Goal: Task Accomplishment & Management: Use online tool/utility

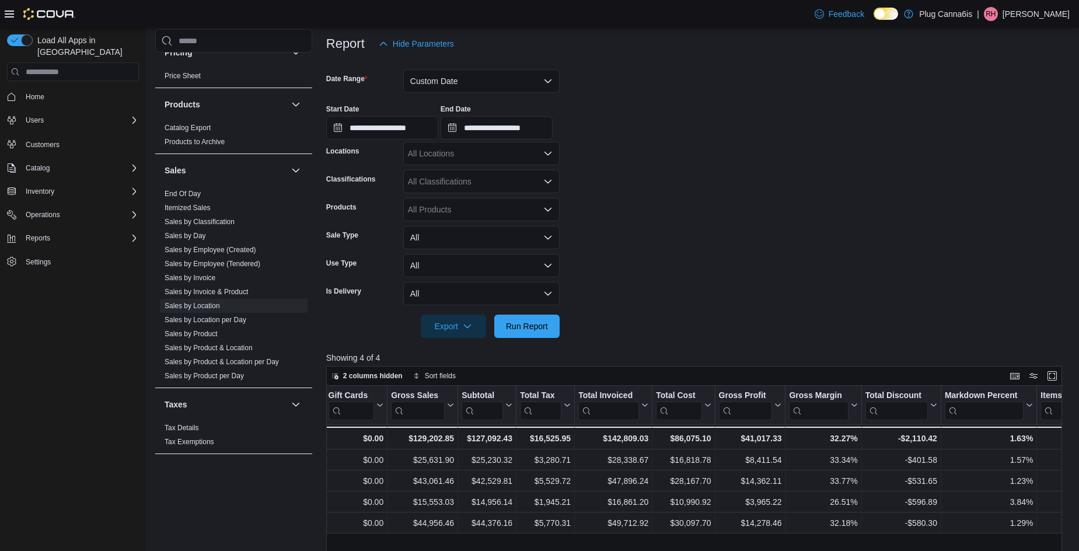
scroll to position [138, 0]
click at [436, 126] on input "**********" at bounding box center [382, 128] width 112 height 23
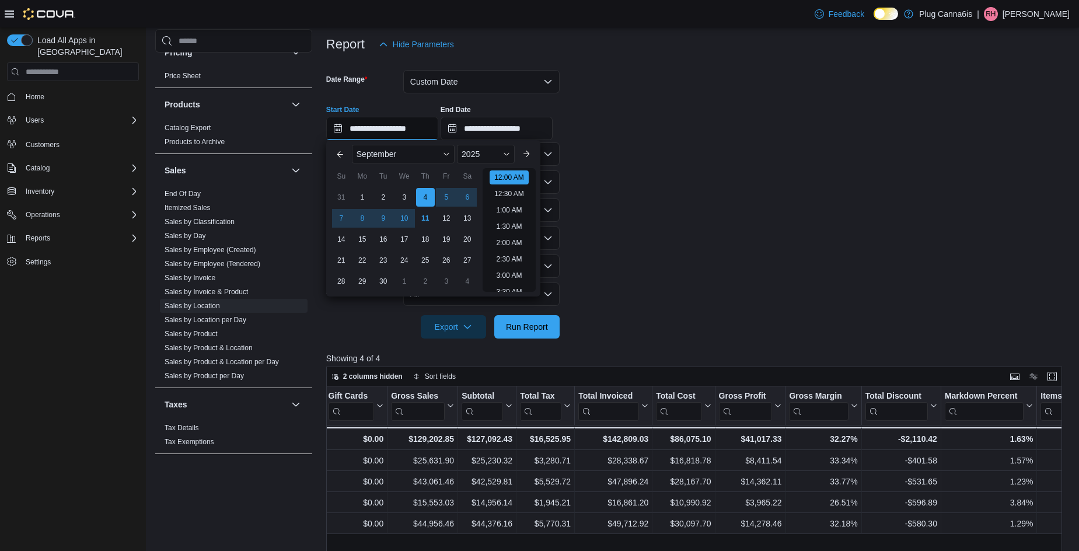
scroll to position [36, 0]
click at [361, 198] on div "1" at bounding box center [362, 197] width 20 height 20
type input "**********"
click at [528, 322] on span "Run Report" at bounding box center [527, 326] width 42 height 12
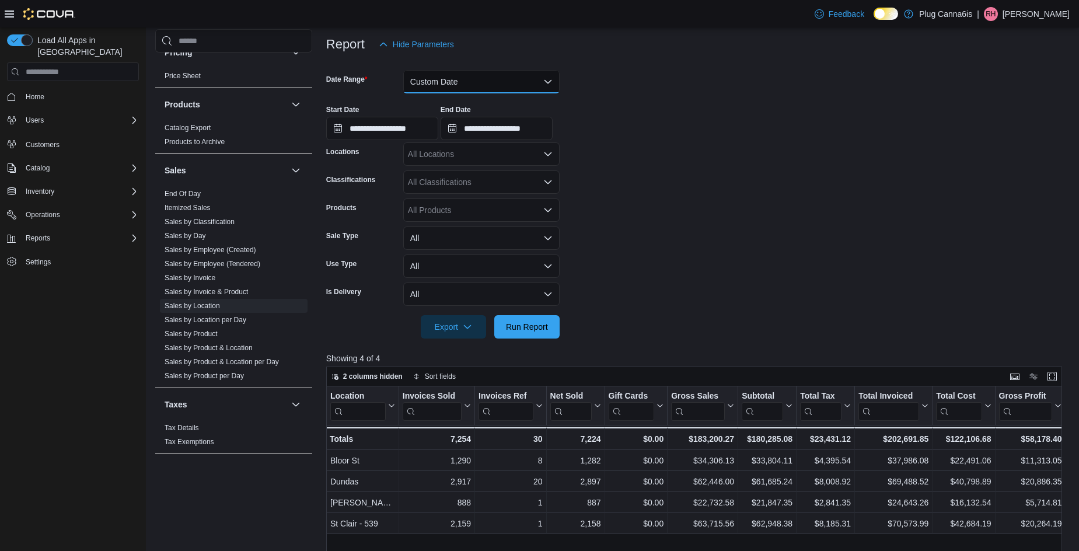
click at [489, 84] on button "Custom Date" at bounding box center [481, 81] width 156 height 23
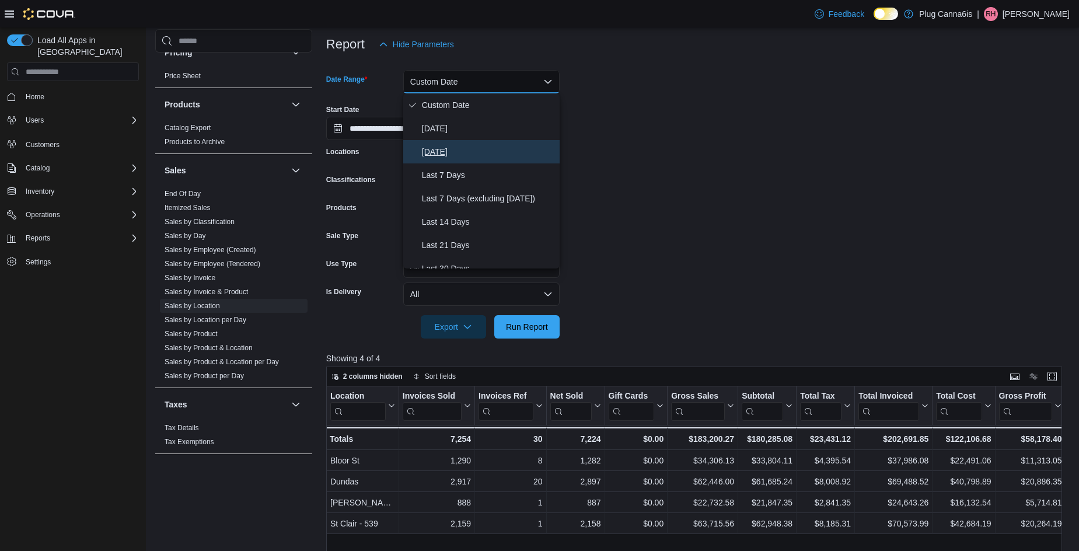
click at [461, 145] on span "[DATE]" at bounding box center [488, 152] width 133 height 14
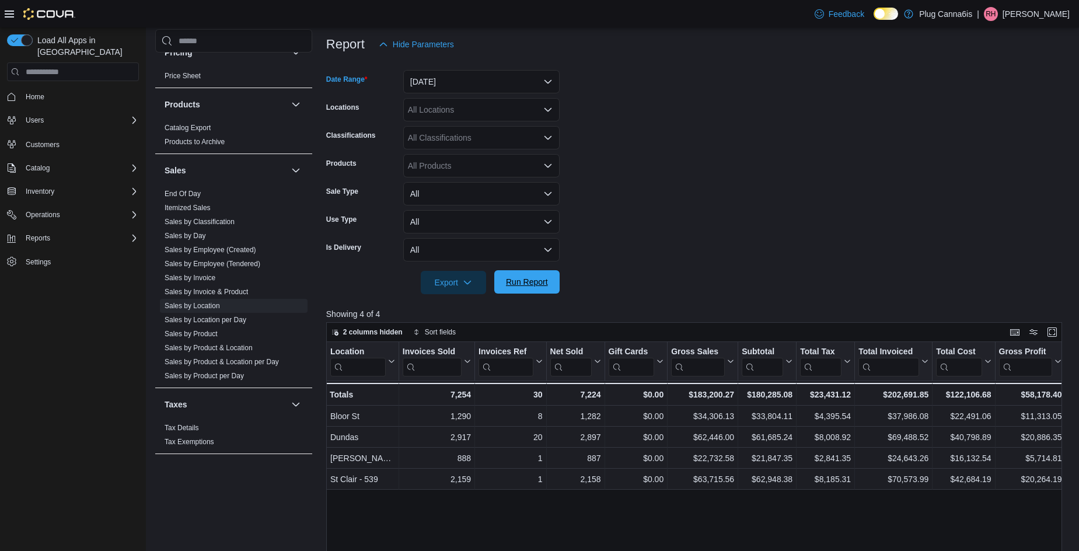
click at [519, 280] on span "Run Report" at bounding box center [527, 282] width 42 height 12
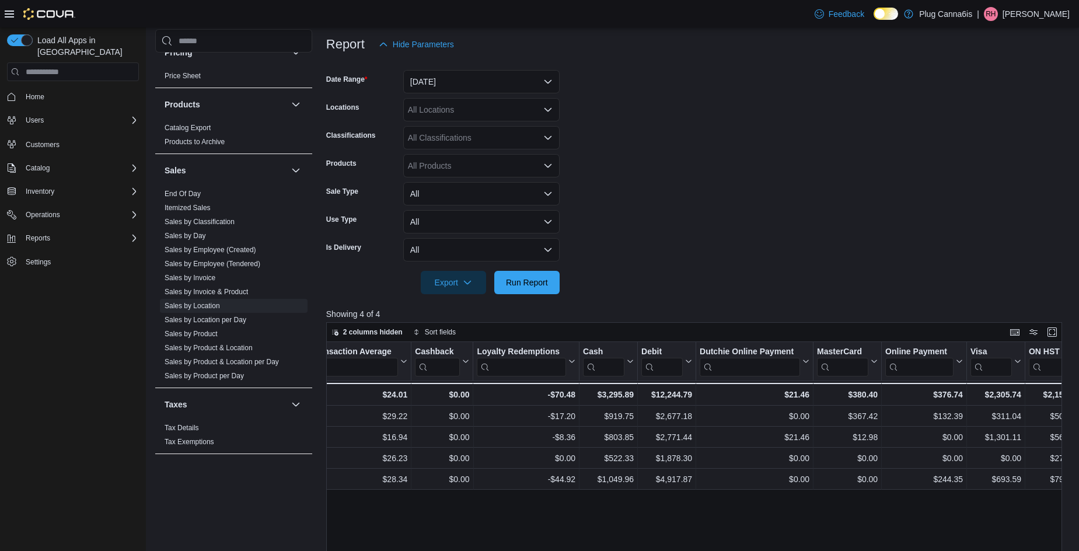
scroll to position [0, 1298]
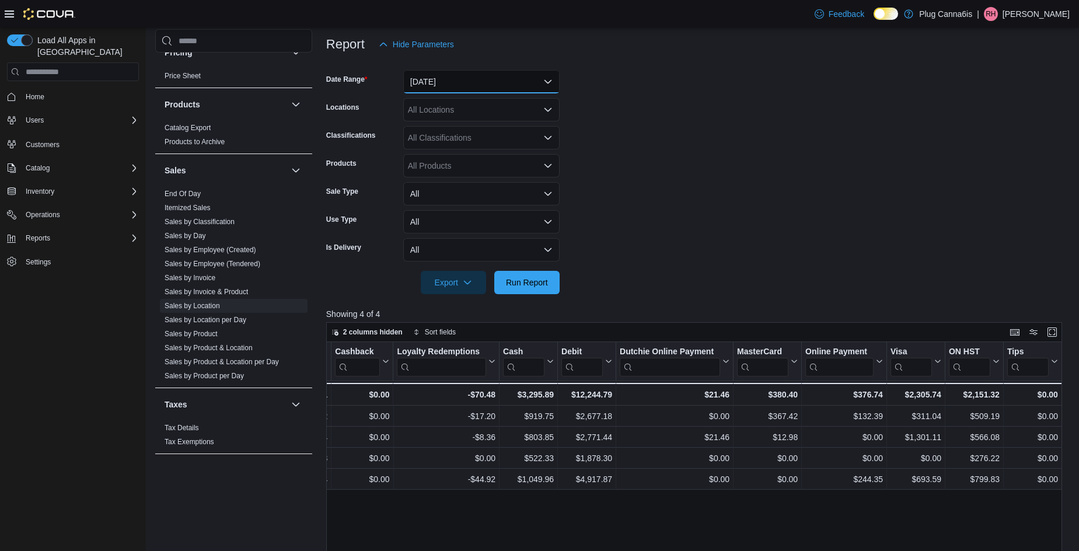
click at [469, 85] on button "[DATE]" at bounding box center [481, 81] width 156 height 23
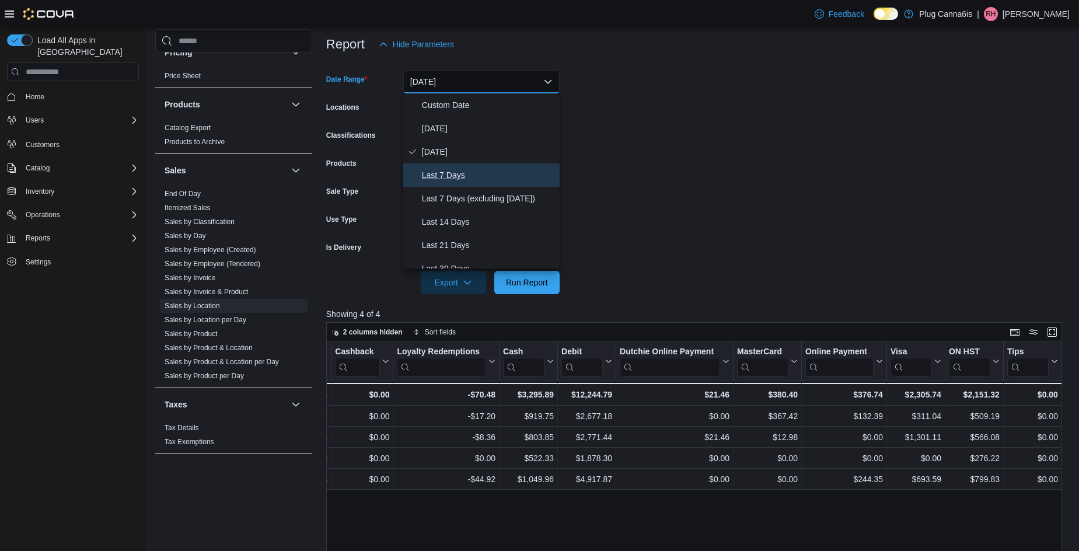
click at [453, 172] on span "Last 7 Days" at bounding box center [488, 175] width 133 height 14
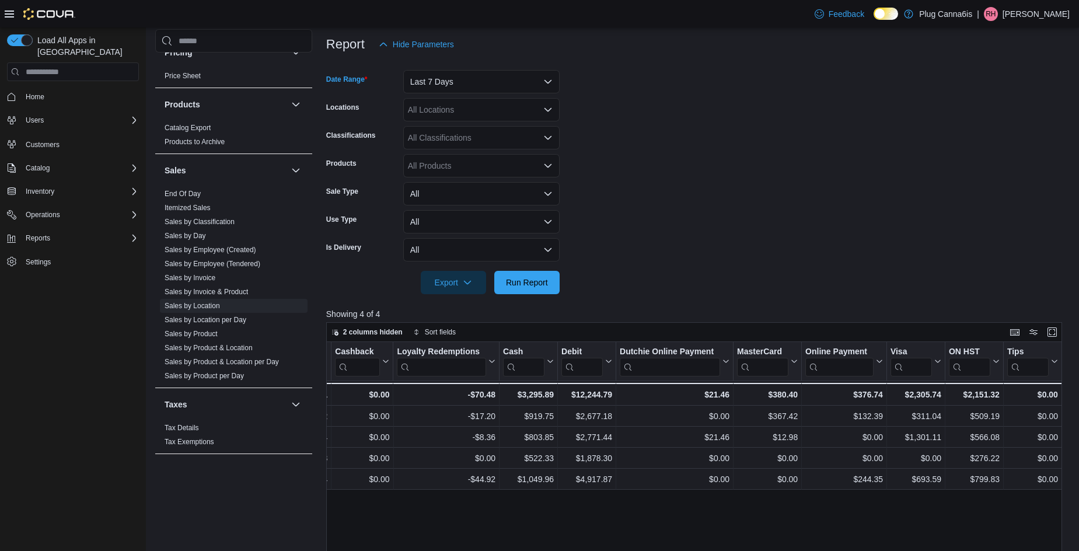
click at [446, 114] on div "All Locations" at bounding box center [481, 109] width 156 height 23
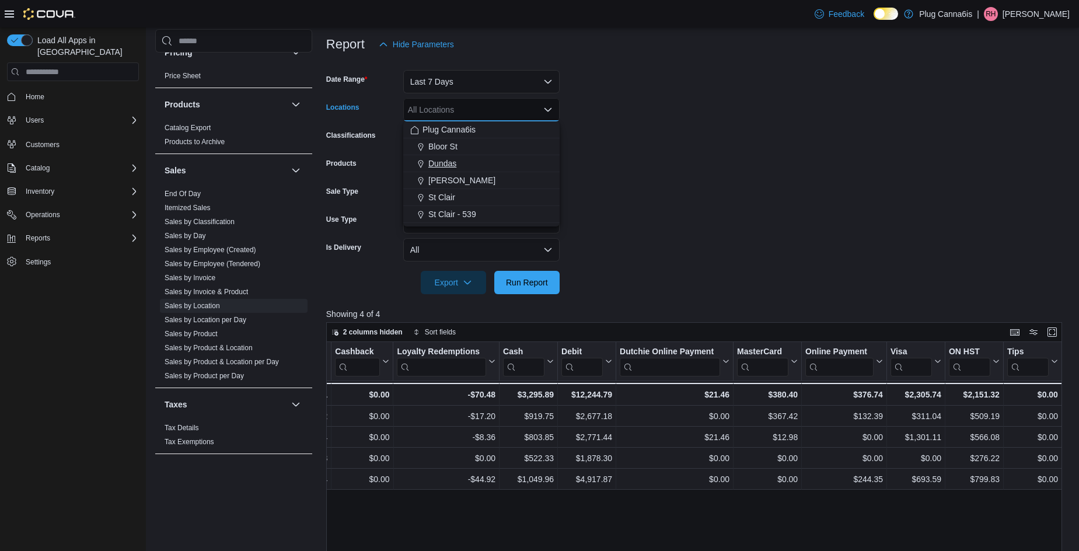
click at [452, 161] on span "Dundas" at bounding box center [442, 164] width 28 height 12
click at [389, 145] on div "Classifications" at bounding box center [362, 137] width 72 height 23
click at [429, 165] on div "All Products" at bounding box center [481, 165] width 156 height 23
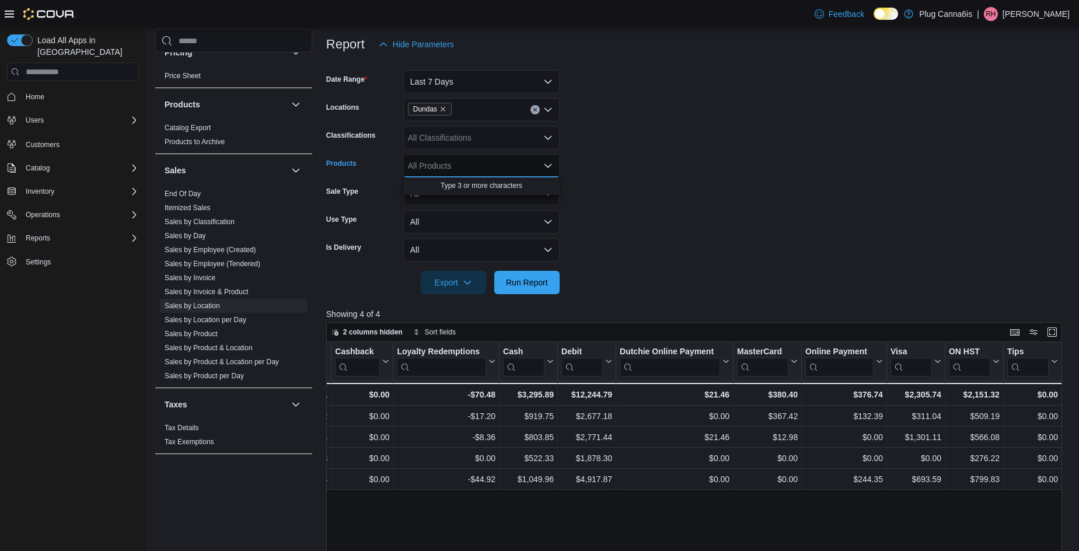
paste input "********"
type input "********"
click at [466, 187] on div "Adults Only - G...e - Indica - 1g" at bounding box center [481, 186] width 142 height 12
click at [521, 281] on span "Run Report" at bounding box center [527, 282] width 42 height 12
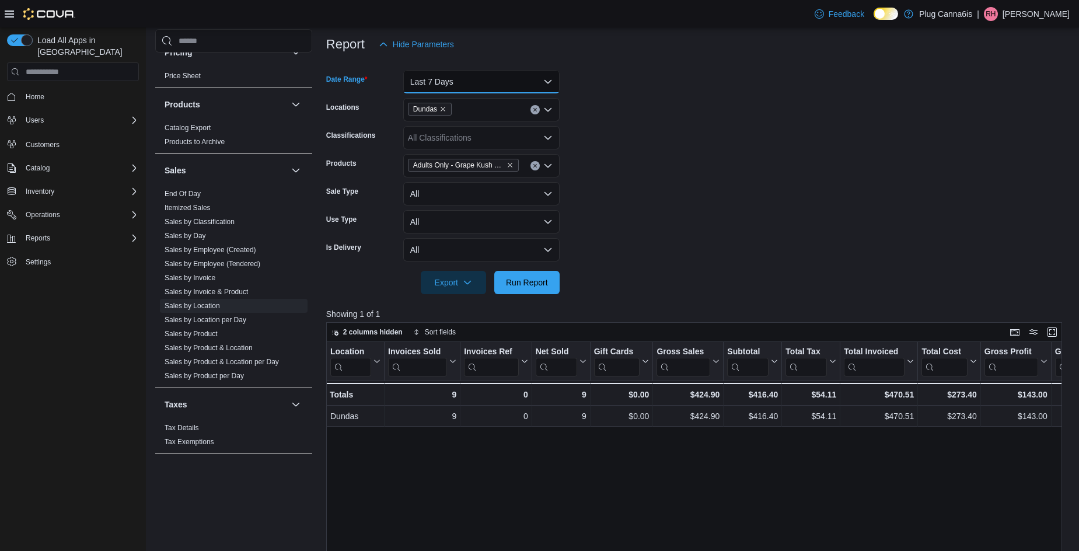
click at [549, 88] on button "Last 7 Days" at bounding box center [481, 81] width 156 height 23
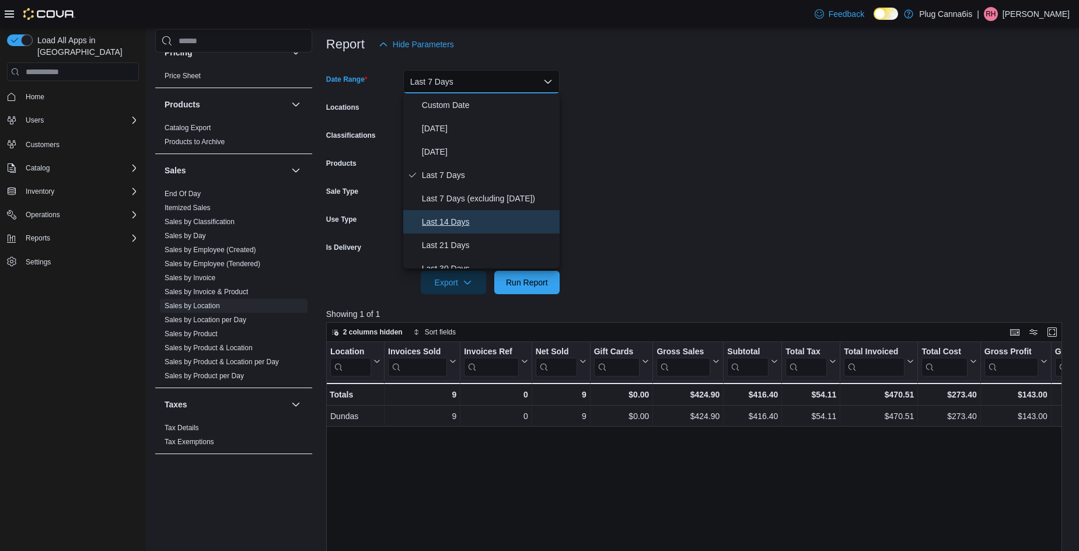
click at [451, 221] on span "Last 14 Days" at bounding box center [488, 222] width 133 height 14
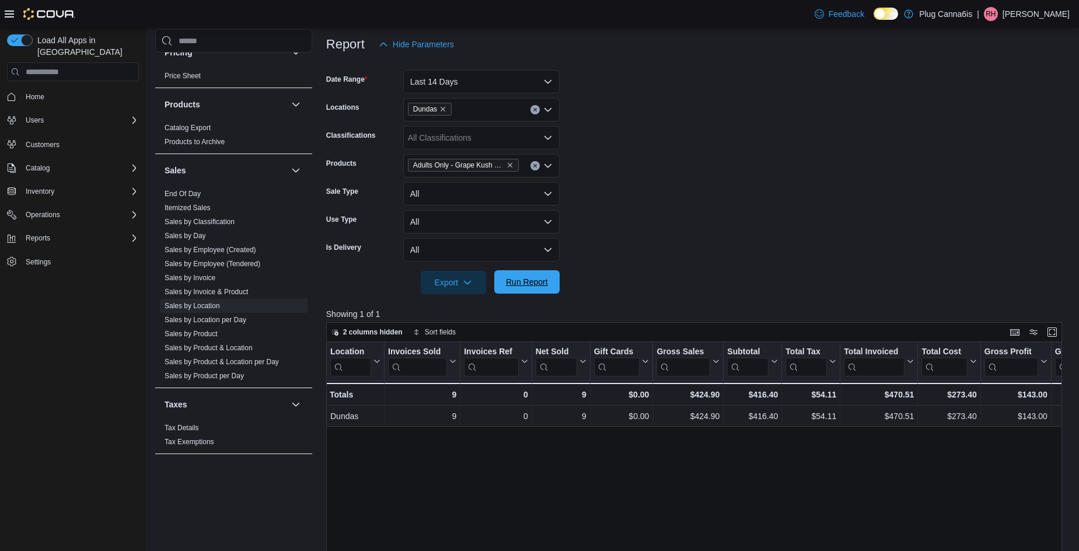
click at [519, 273] on span "Run Report" at bounding box center [526, 281] width 51 height 23
click at [539, 84] on button "Last 14 Days" at bounding box center [481, 81] width 156 height 23
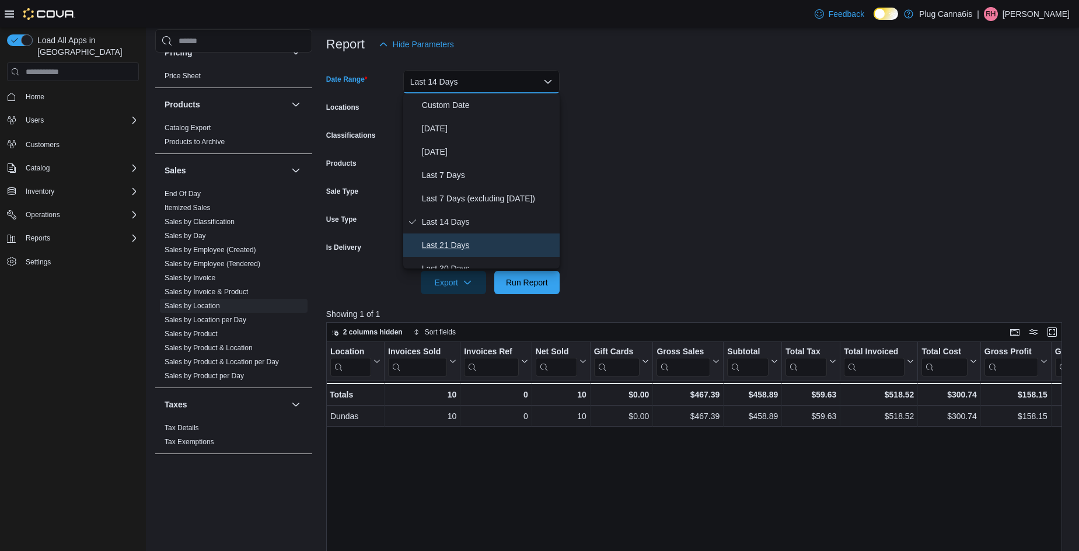
click at [462, 248] on span "Last 21 Days" at bounding box center [488, 245] width 133 height 14
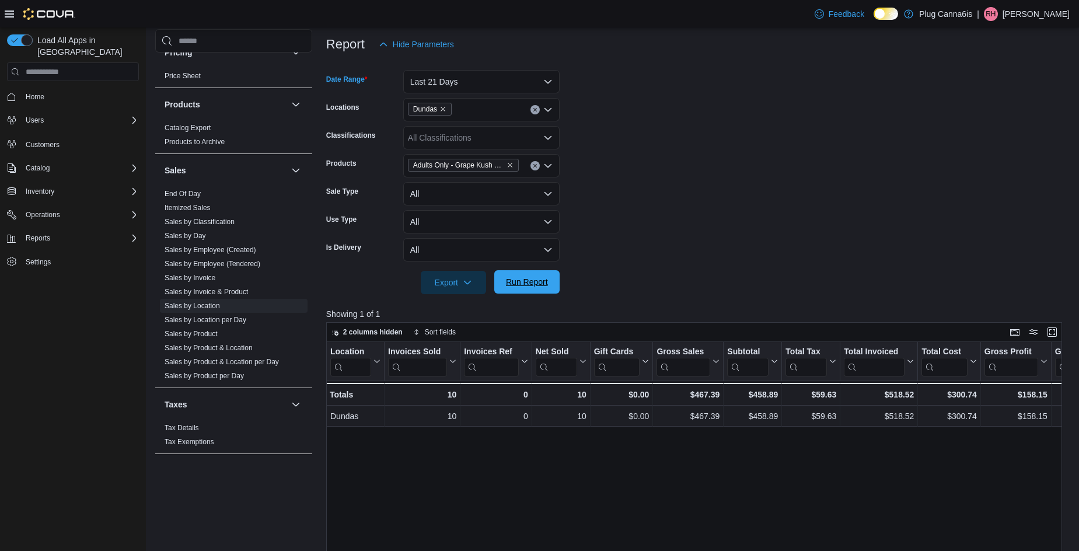
click at [507, 279] on span "Run Report" at bounding box center [527, 282] width 42 height 12
click at [517, 78] on button "Last 21 Days" at bounding box center [481, 81] width 156 height 23
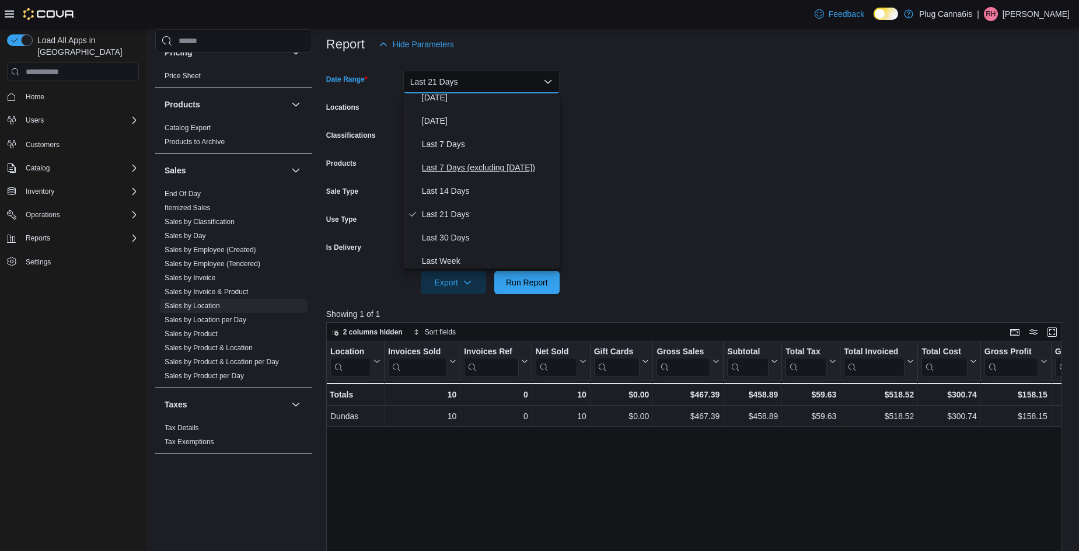
scroll to position [42, 0]
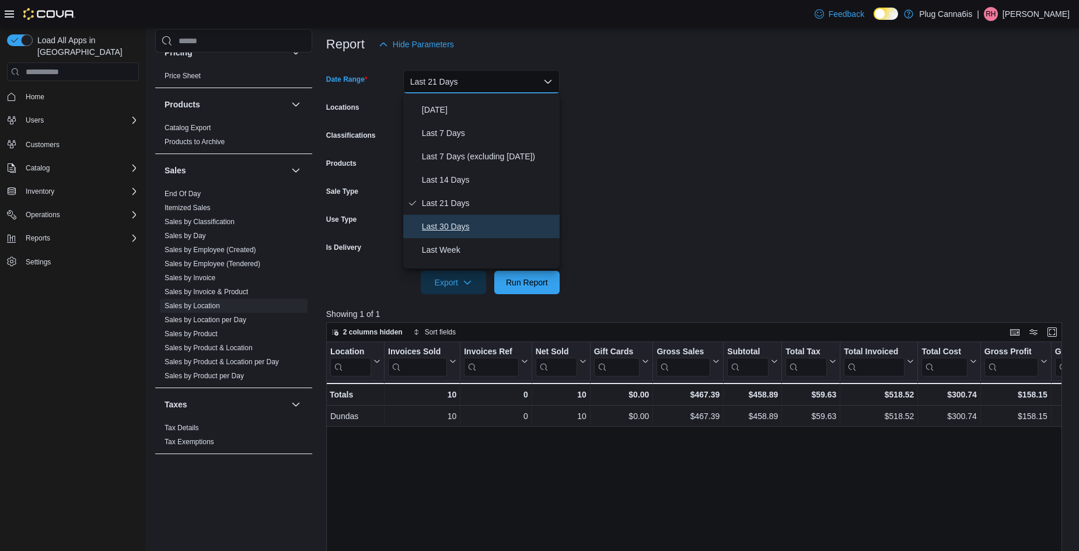
click at [452, 218] on button "Last 30 Days" at bounding box center [481, 226] width 156 height 23
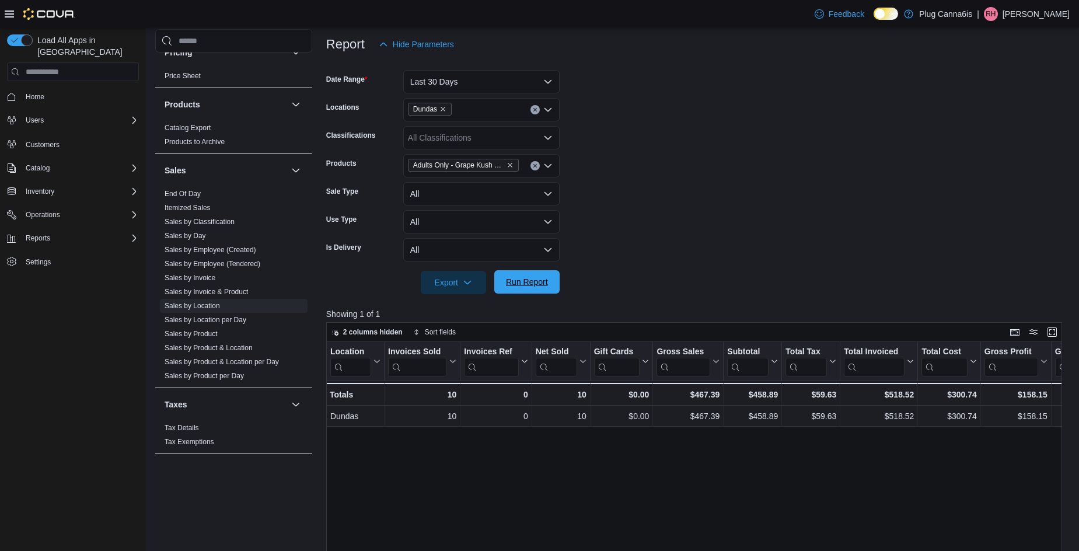
click at [530, 282] on span "Run Report" at bounding box center [527, 282] width 42 height 12
click at [500, 83] on button "Last 30 Days" at bounding box center [481, 81] width 156 height 23
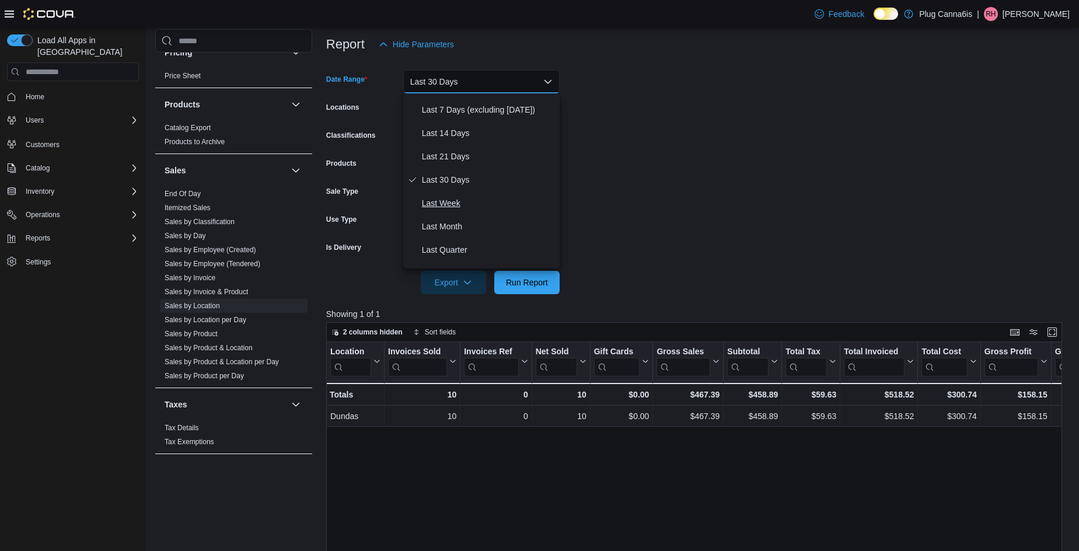
scroll to position [89, 0]
click at [452, 246] on span "Last Quarter" at bounding box center [488, 249] width 133 height 14
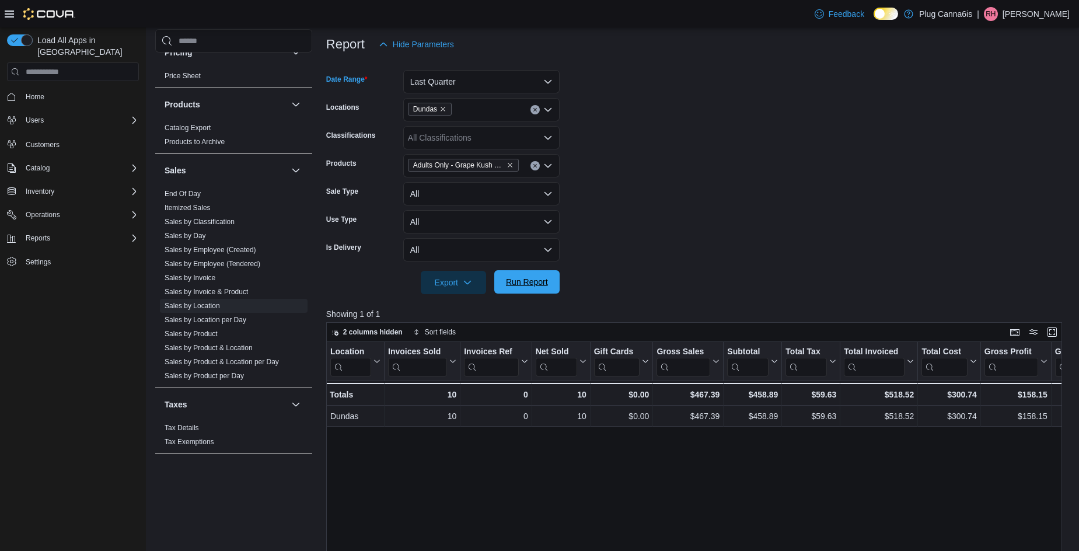
click at [519, 284] on span "Run Report" at bounding box center [527, 282] width 42 height 12
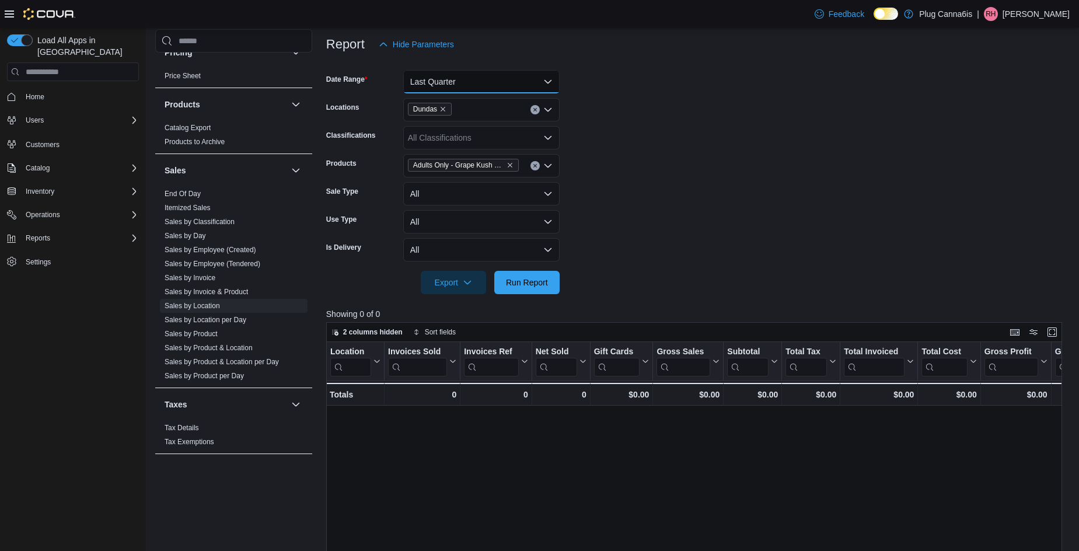
click at [494, 82] on button "Last Quarter" at bounding box center [481, 81] width 156 height 23
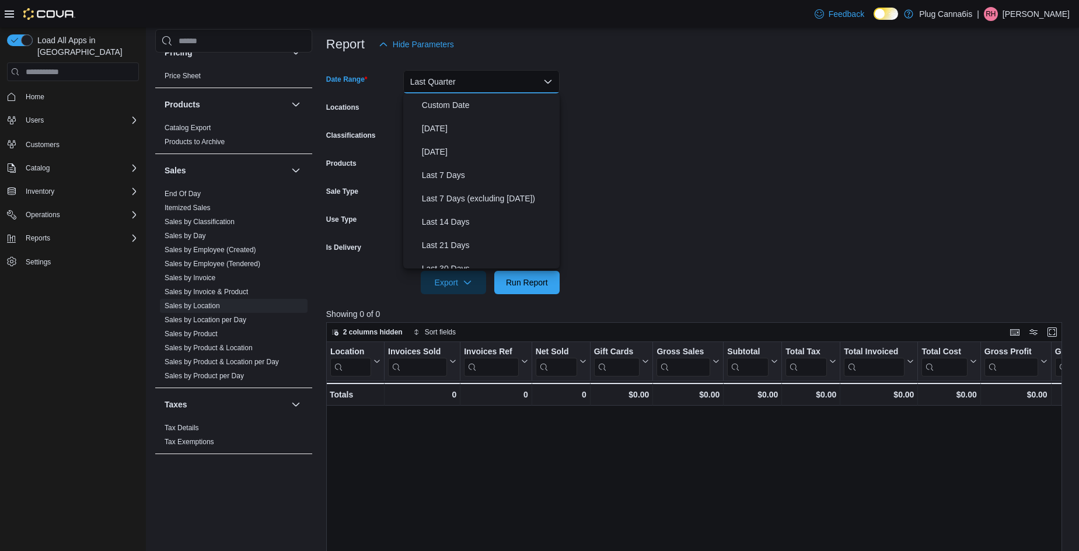
scroll to position [158, 0]
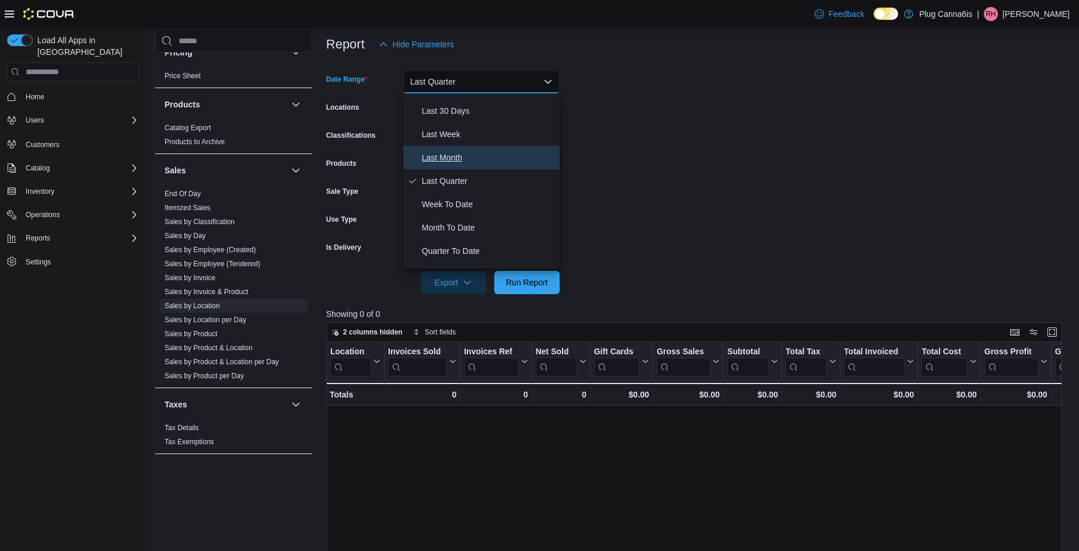
click at [460, 156] on span "Last Month" at bounding box center [488, 158] width 133 height 14
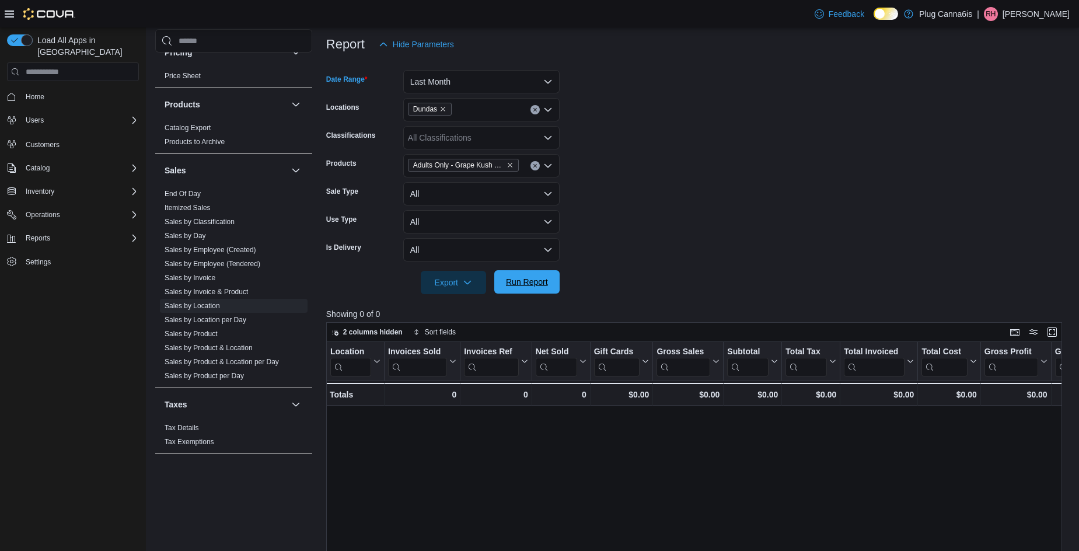
click at [517, 285] on span "Run Report" at bounding box center [527, 282] width 42 height 12
click at [497, 82] on button "Last Month" at bounding box center [481, 81] width 156 height 23
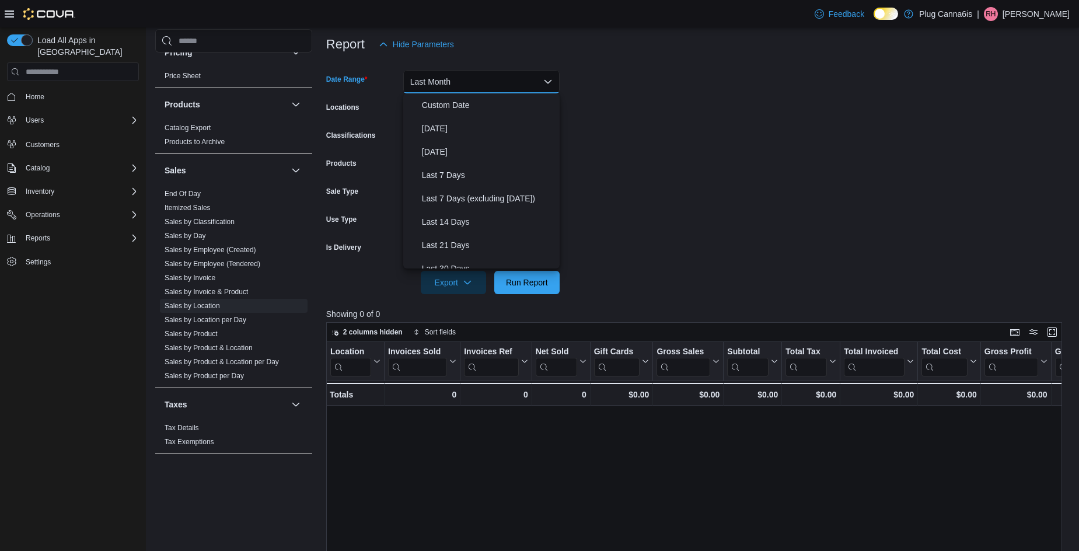
scroll to position [134, 0]
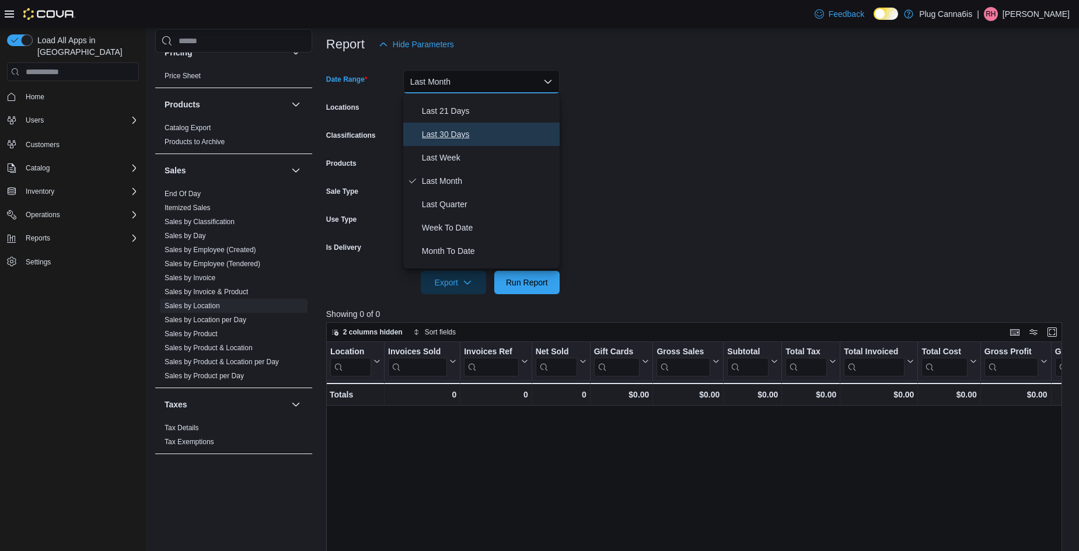
click at [463, 128] on span "Last 30 Days" at bounding box center [488, 134] width 133 height 14
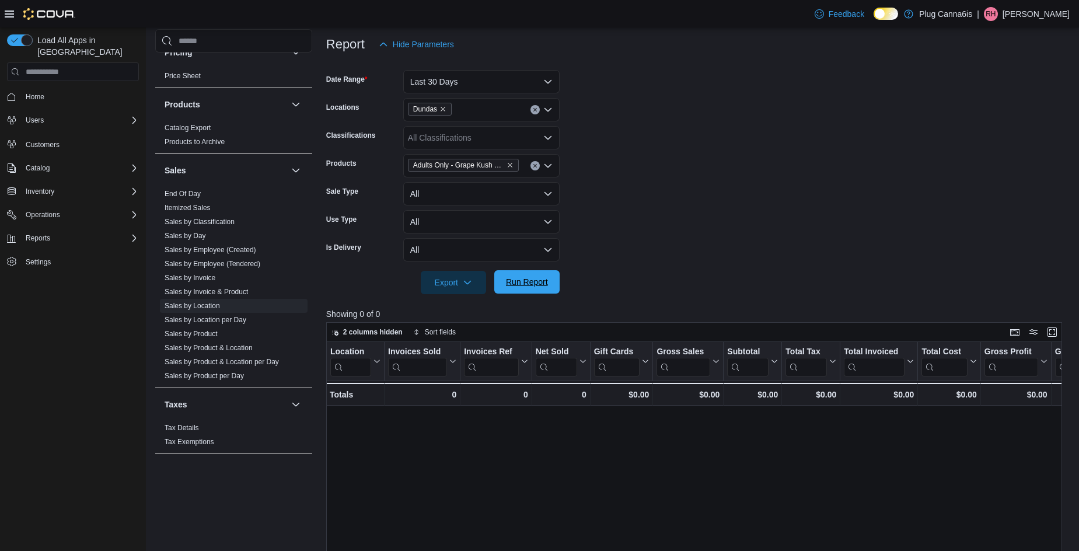
click at [515, 292] on span "Run Report" at bounding box center [526, 281] width 51 height 23
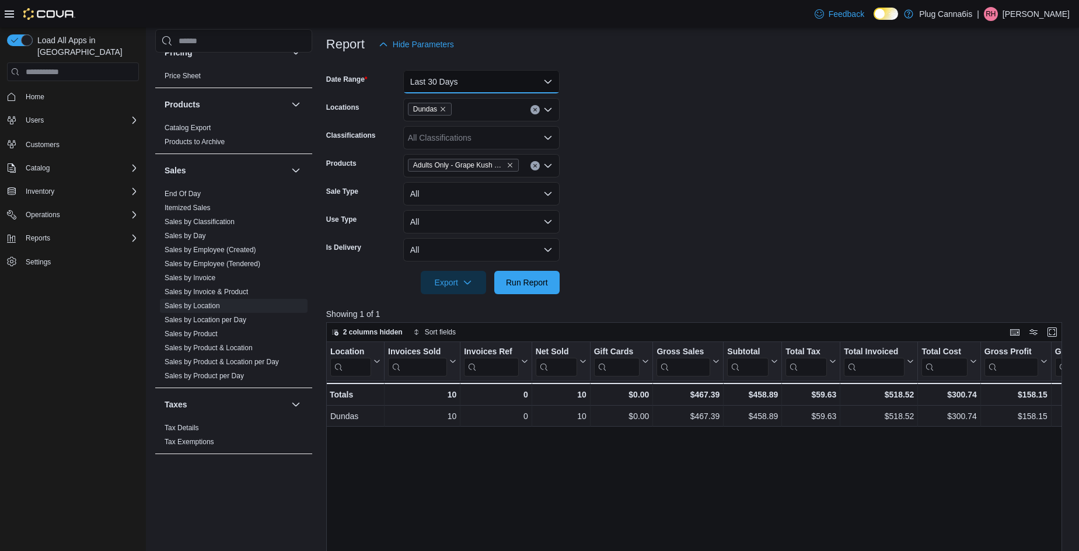
click at [494, 85] on button "Last 30 Days" at bounding box center [481, 81] width 156 height 23
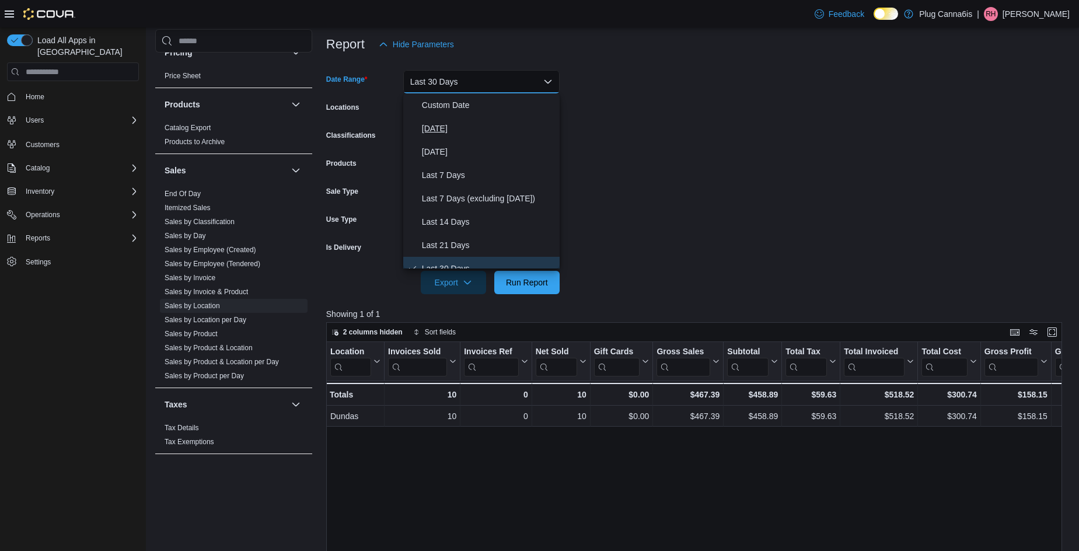
scroll to position [2, 0]
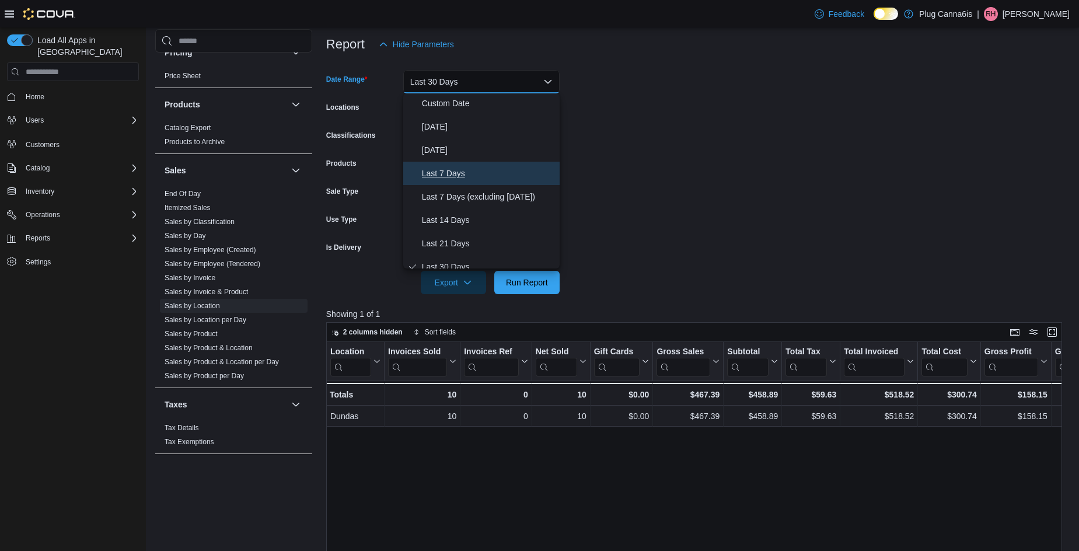
click at [446, 167] on span "Last 7 Days" at bounding box center [488, 173] width 133 height 14
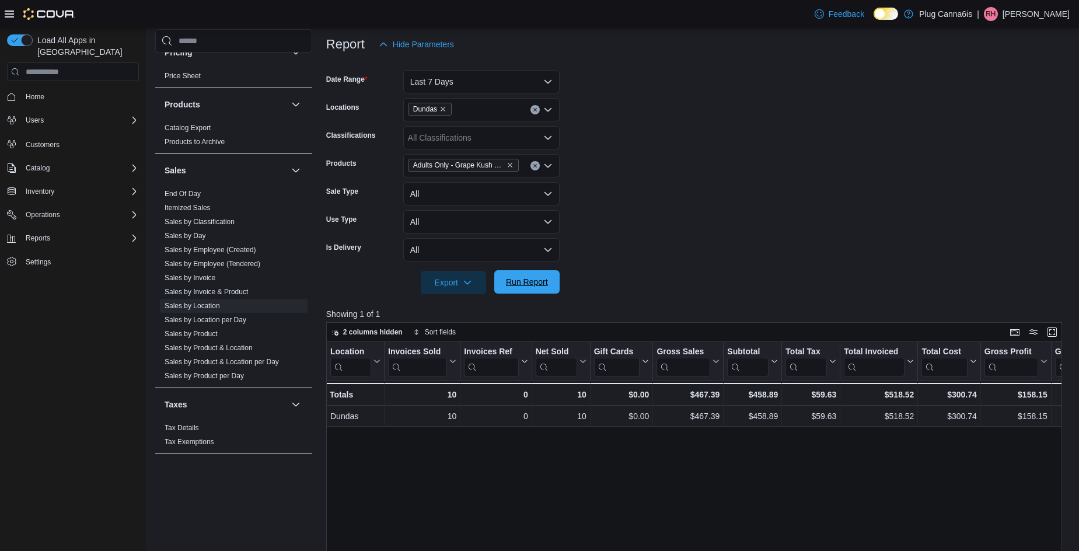
click at [514, 284] on span "Run Report" at bounding box center [527, 282] width 42 height 12
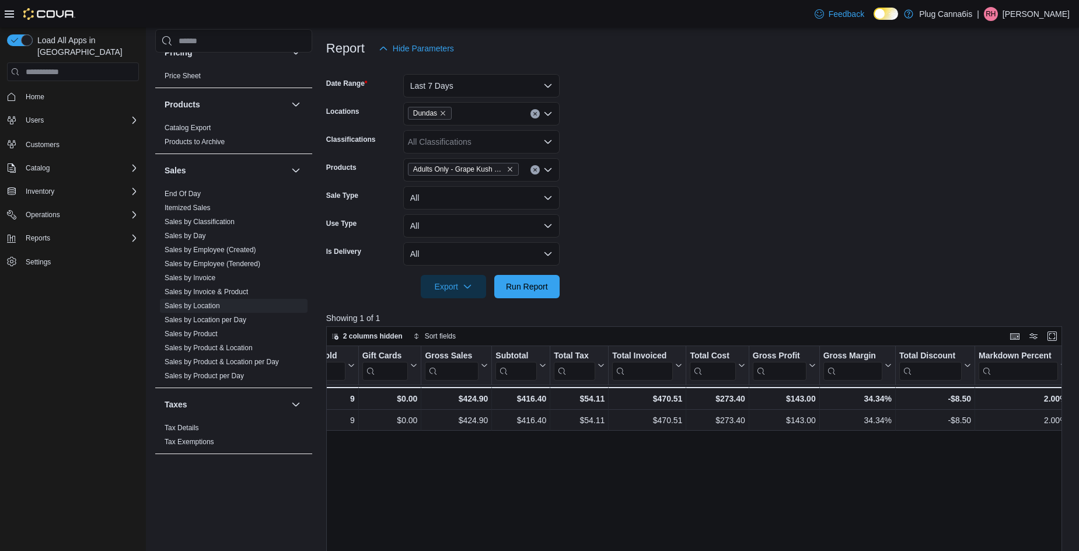
scroll to position [0, 232]
